Goal: Task Accomplishment & Management: Manage account settings

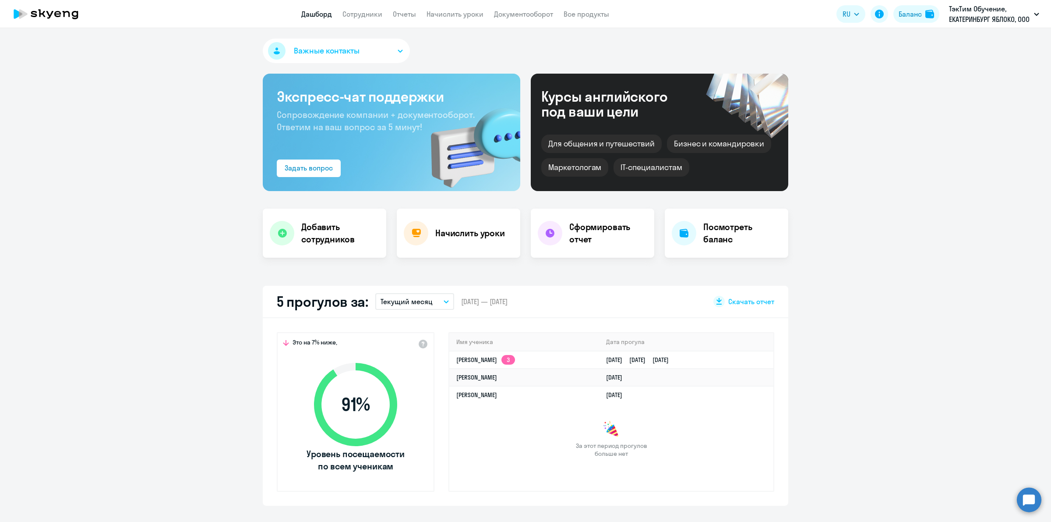
select select "30"
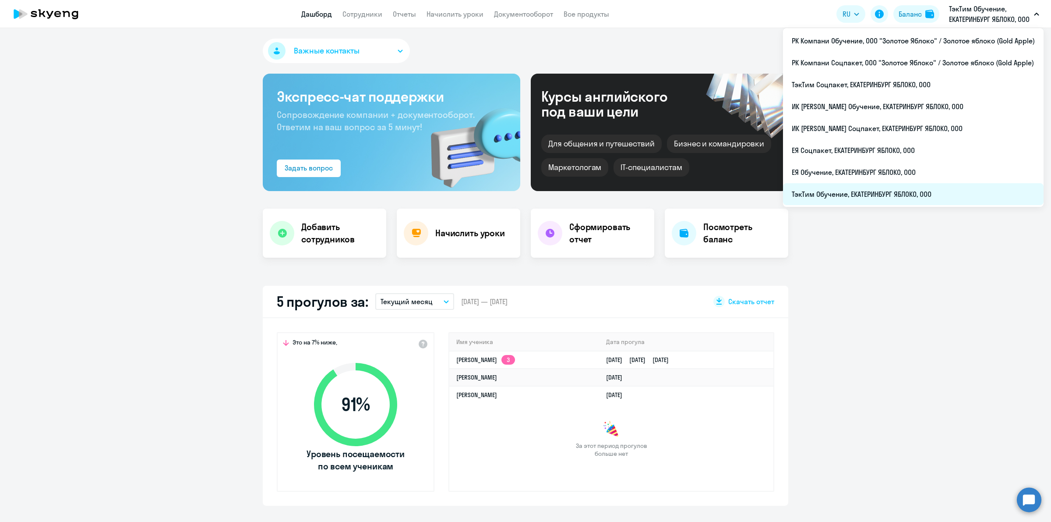
click at [880, 201] on li "ТэкТим Обучение, ЕКАТЕРИНБУРГ ЯБЛОКО, ООО" at bounding box center [913, 194] width 261 height 22
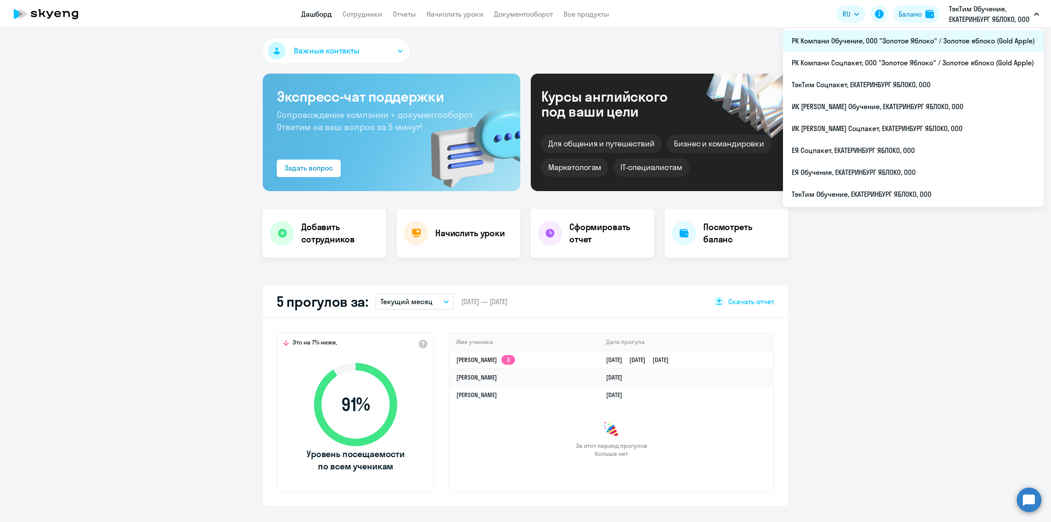
click at [952, 38] on li "РК Компани Обучение, ООО "Золотое Яблоко" / Золотое яблоко (Gold Apple)" at bounding box center [913, 41] width 261 height 22
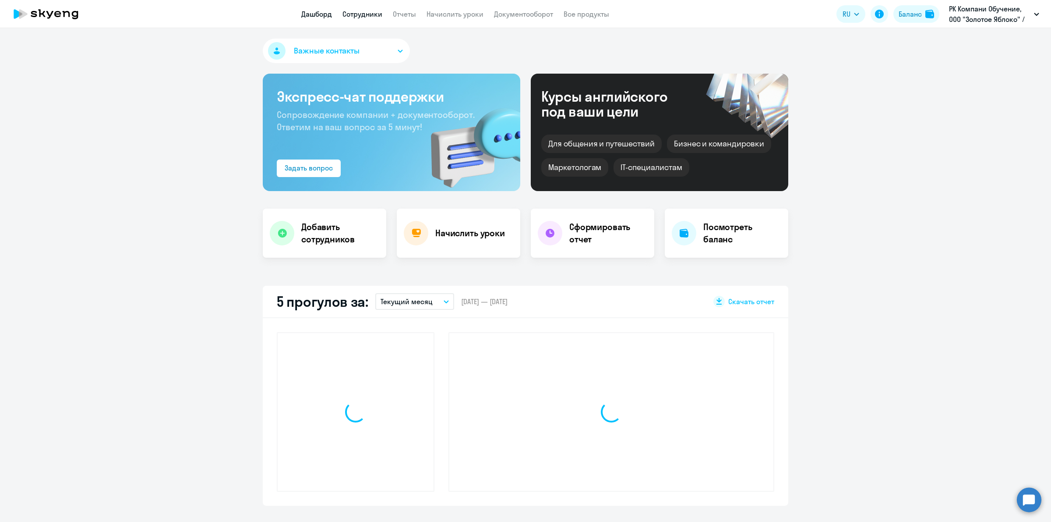
click at [364, 17] on link "Сотрудники" at bounding box center [363, 14] width 40 height 9
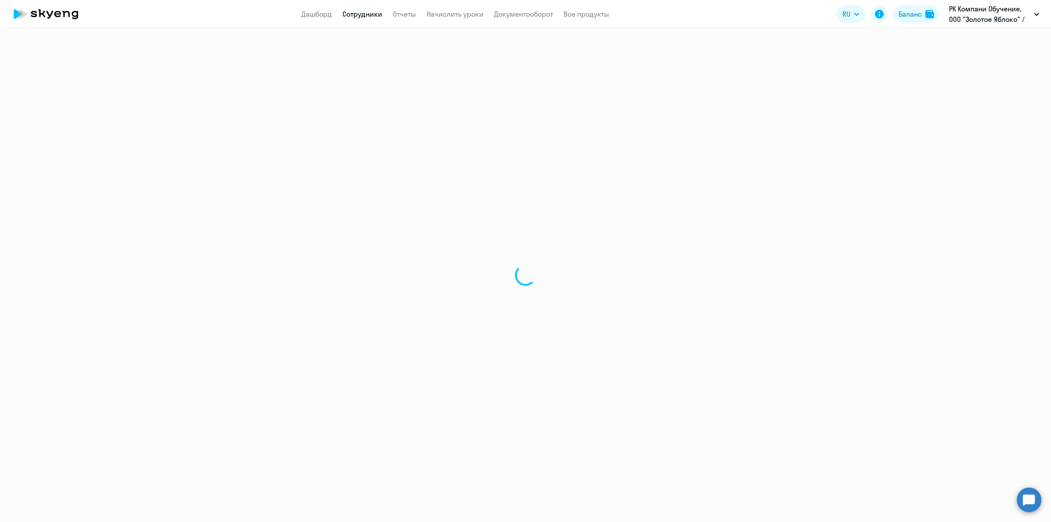
select select "30"
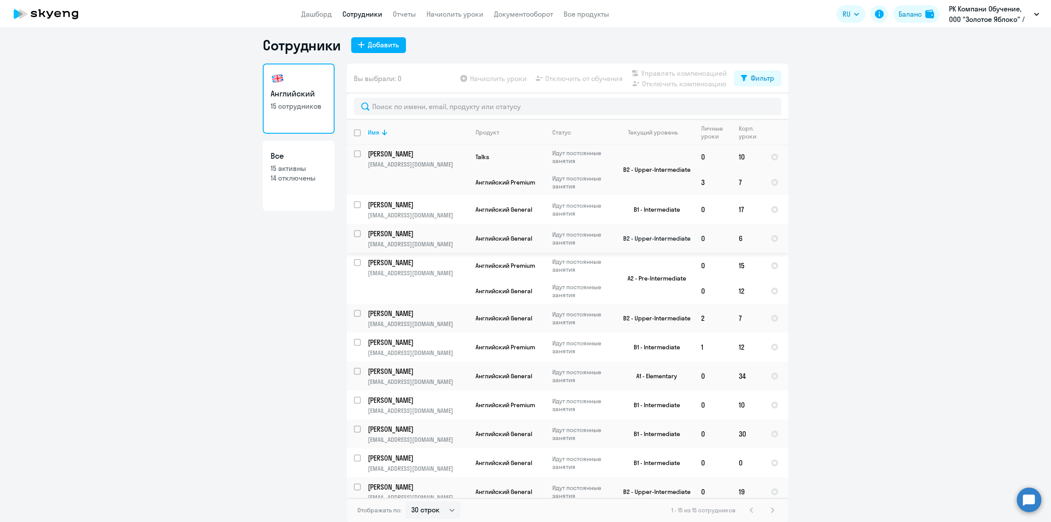
scroll to position [141, 0]
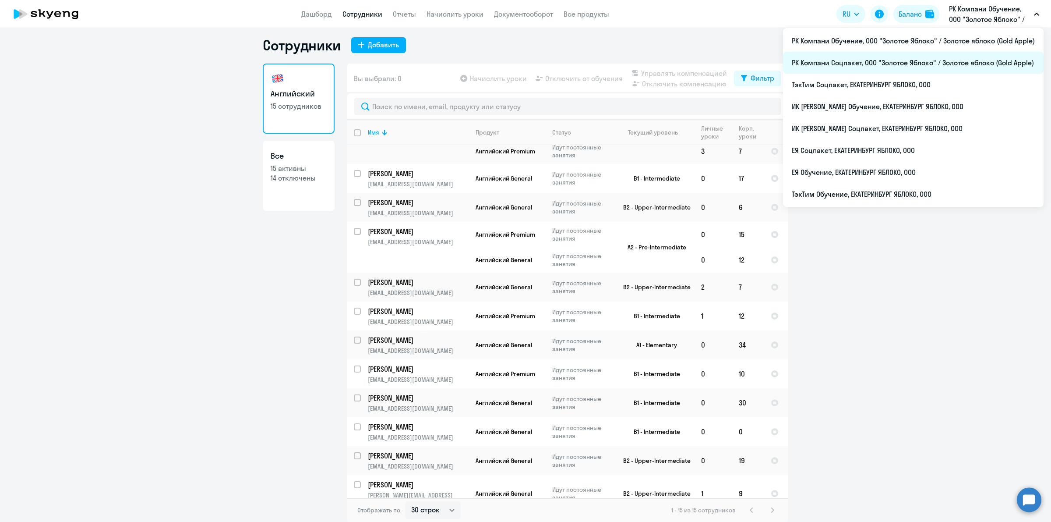
click at [938, 56] on li "РК Компани Соцпакет, ООО "Золотое Яблоко" / Золотое яблоко (Gold Apple)" at bounding box center [913, 63] width 261 height 22
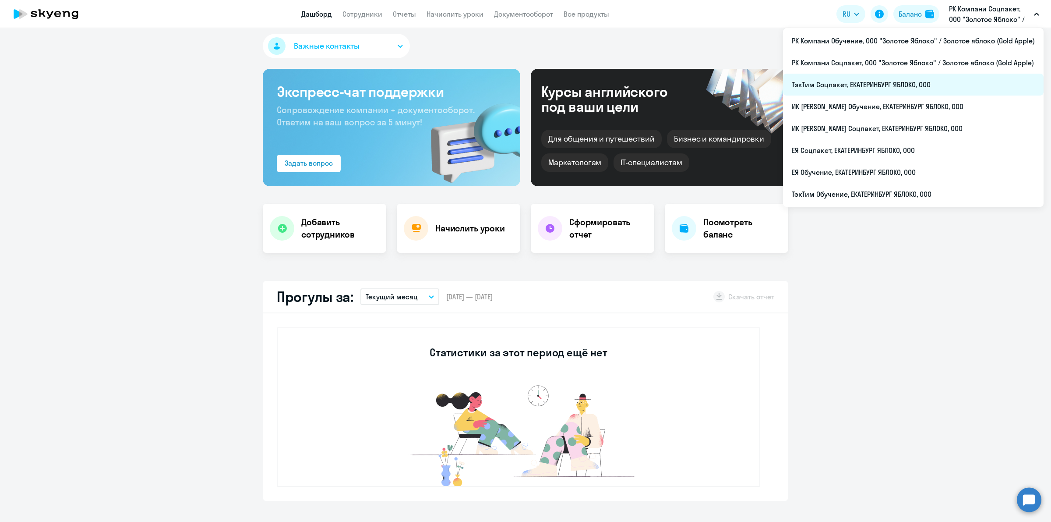
click at [957, 83] on li "ТэкТим Соцпакет, ЕКАТЕРИНБУРГ ЯБЛОКО, ООО" at bounding box center [913, 85] width 261 height 22
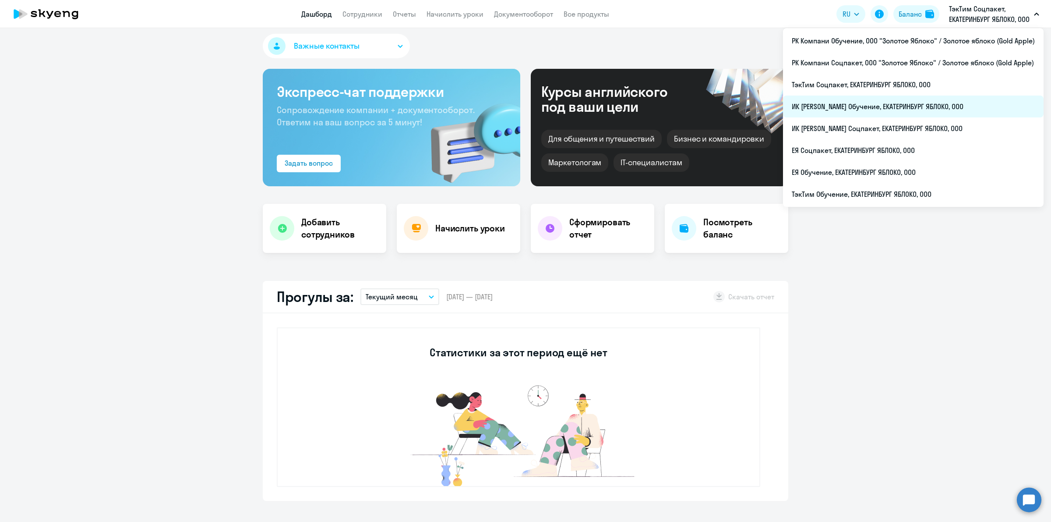
select select "30"
click at [928, 103] on li "ИК [PERSON_NAME] Обучение, ЕКАТЕРИНБУРГ ЯБЛОКО, ООО" at bounding box center [913, 106] width 261 height 22
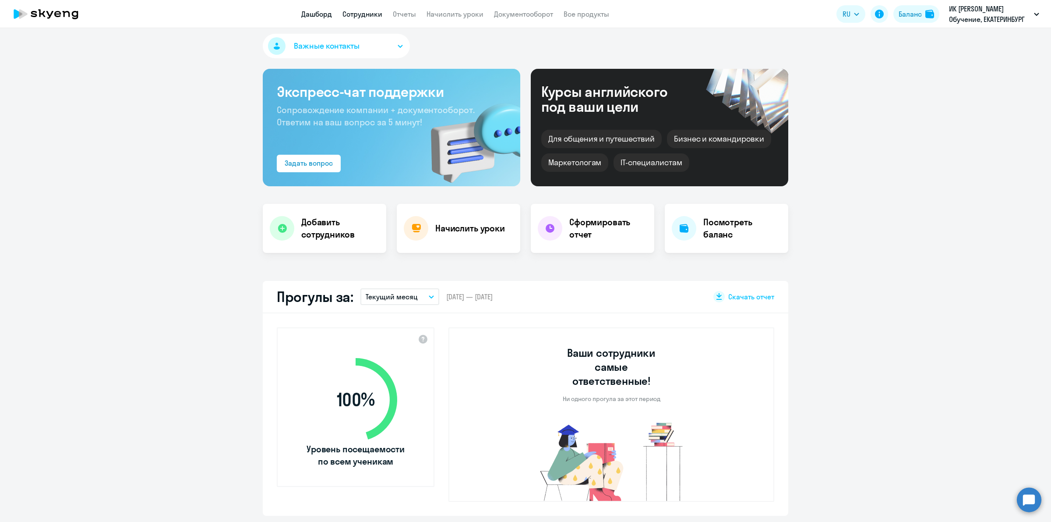
click at [369, 12] on link "Сотрудники" at bounding box center [363, 14] width 40 height 9
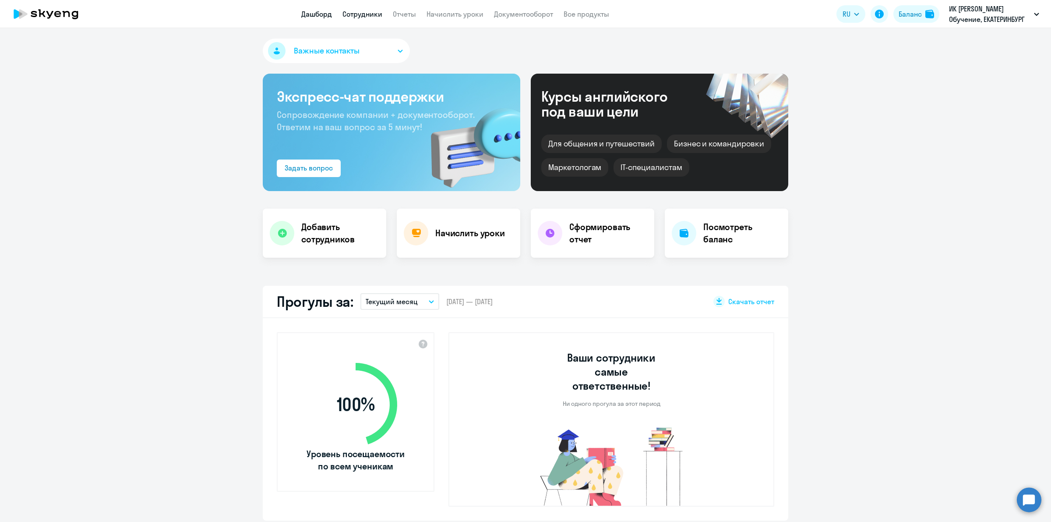
select select "30"
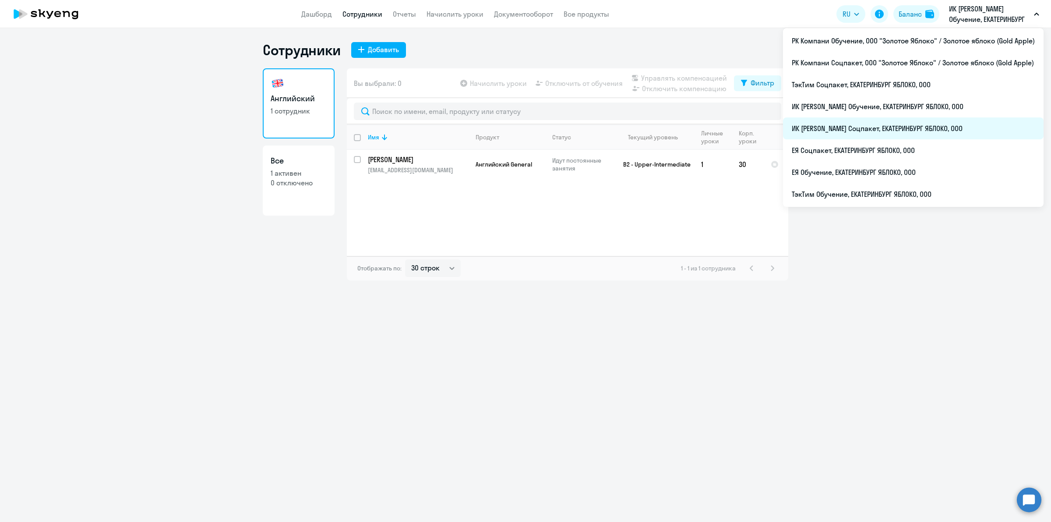
click at [927, 120] on li "ИК [PERSON_NAME] Соцпакет, ЕКАТЕРИНБУРГ ЯБЛОКО, ООО" at bounding box center [913, 128] width 261 height 22
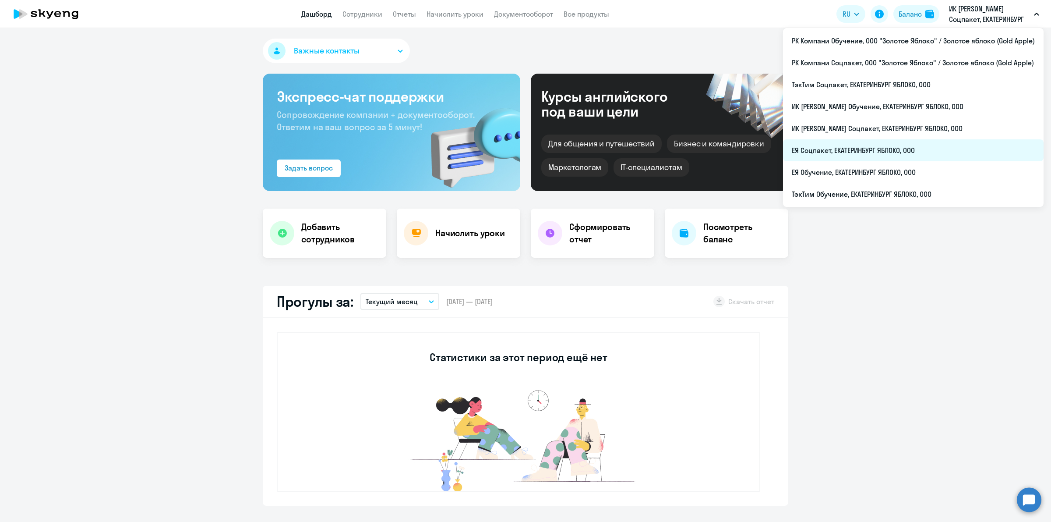
select select "30"
click at [872, 151] on li "ЕЯ Соцпакет, ЕКАТЕРИНБУРГ ЯБЛОКО, ООО" at bounding box center [913, 150] width 261 height 22
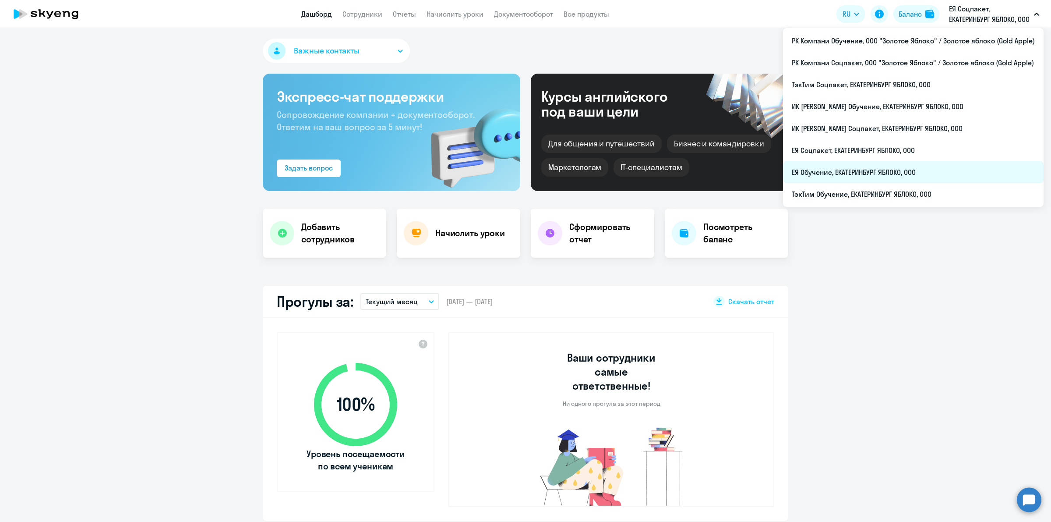
click at [895, 173] on li "ЕЯ Обучение, ЕКАТЕРИНБУРГ ЯБЛОКО, ООО" at bounding box center [913, 172] width 261 height 22
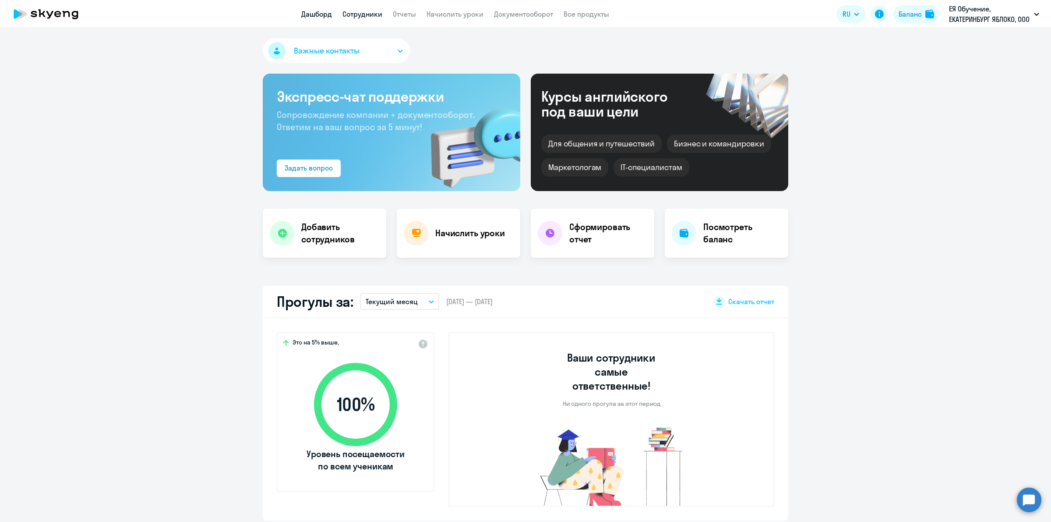
click at [364, 18] on link "Сотрудники" at bounding box center [363, 14] width 40 height 9
select select "30"
